Goal: Task Accomplishment & Management: Use online tool/utility

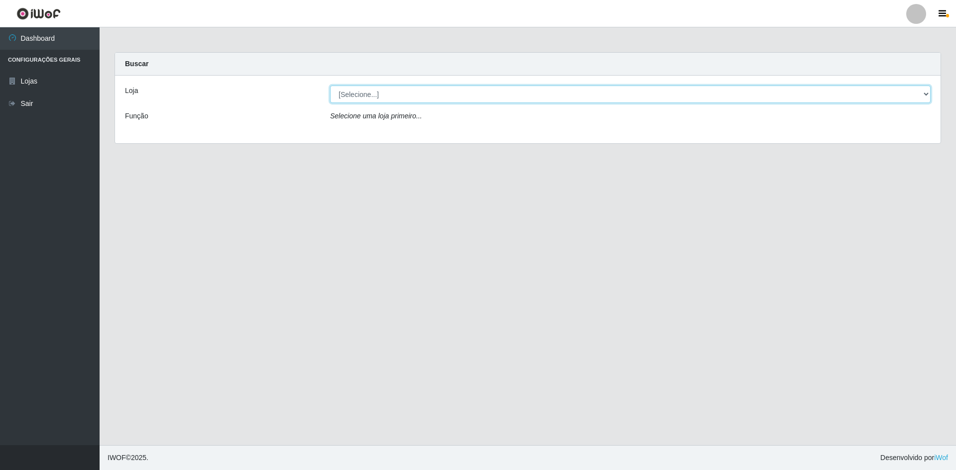
click at [800, 96] on select "[Selecione...] Hiper Queiroz - [GEOGRAPHIC_DATA] [GEOGRAPHIC_DATA] [GEOGRAPHIC_…" at bounding box center [630, 94] width 600 height 17
select select "517"
click at [330, 86] on select "[Selecione...] Hiper Queiroz - [GEOGRAPHIC_DATA] [GEOGRAPHIC_DATA] [GEOGRAPHIC_…" at bounding box center [630, 94] width 600 height 17
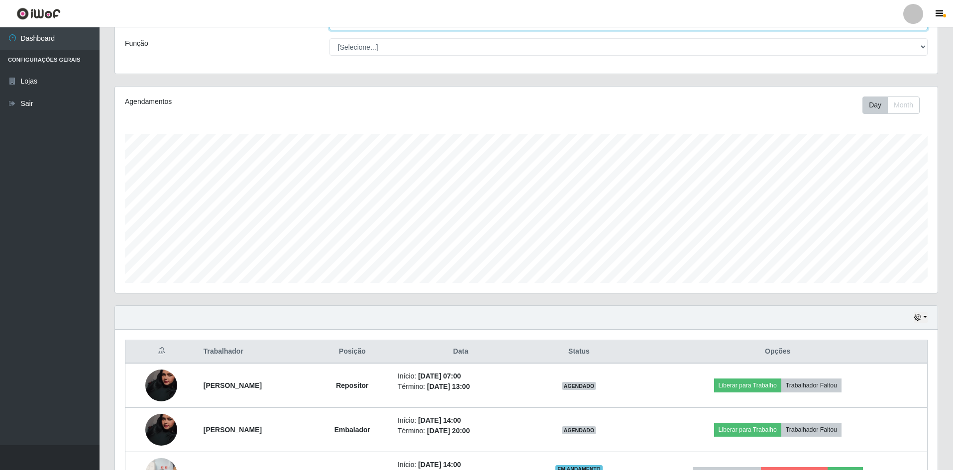
scroll to position [146, 0]
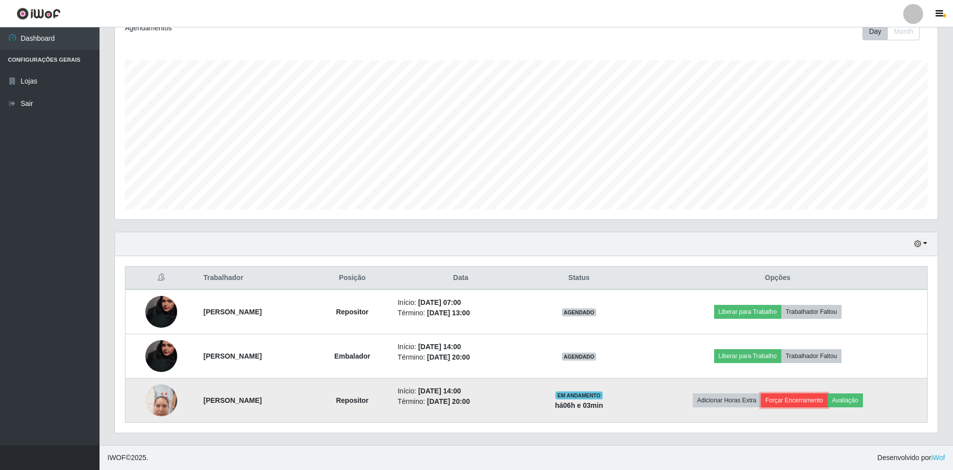
click at [816, 398] on button "Forçar Encerramento" at bounding box center [794, 401] width 67 height 14
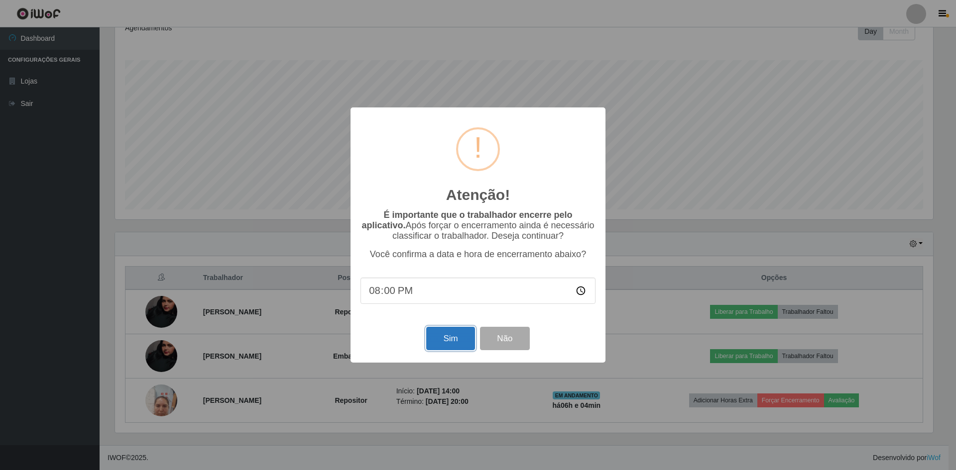
click at [452, 344] on button "Sim" at bounding box center [450, 338] width 48 height 23
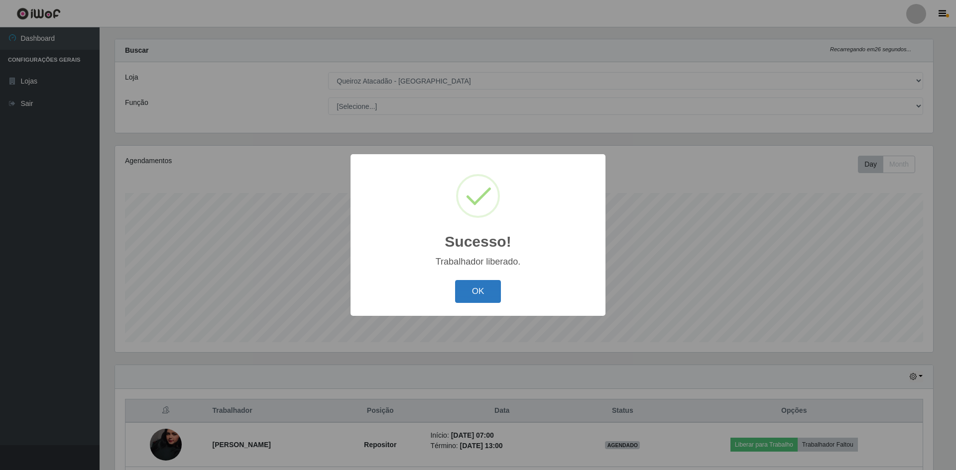
click at [456, 296] on button "OK" at bounding box center [478, 291] width 46 height 23
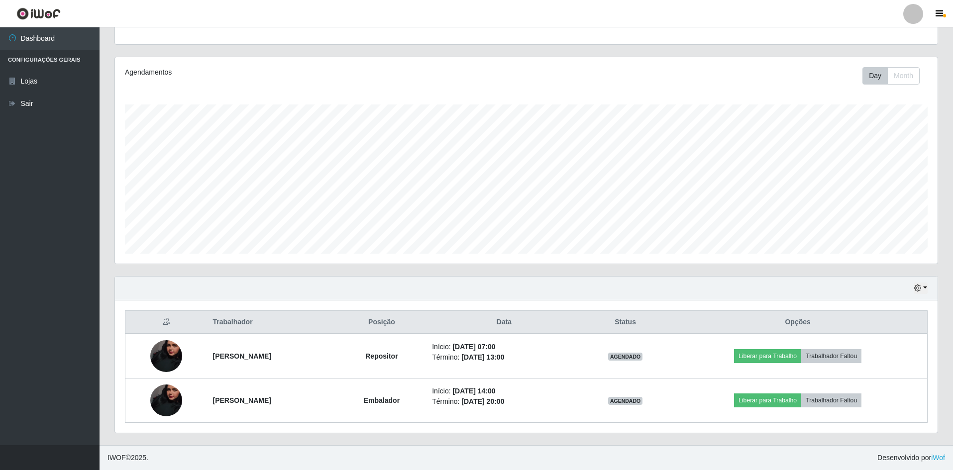
scroll to position [0, 0]
